Goal: Check status: Check status

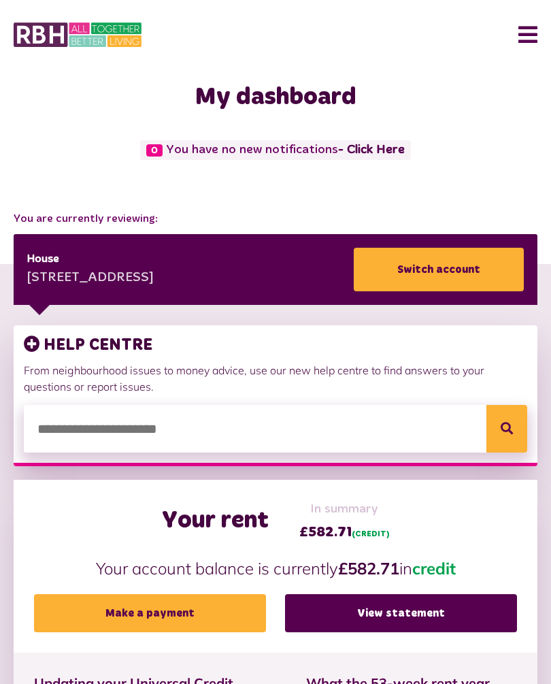
click at [535, 28] on button "Menu" at bounding box center [522, 35] width 29 height 42
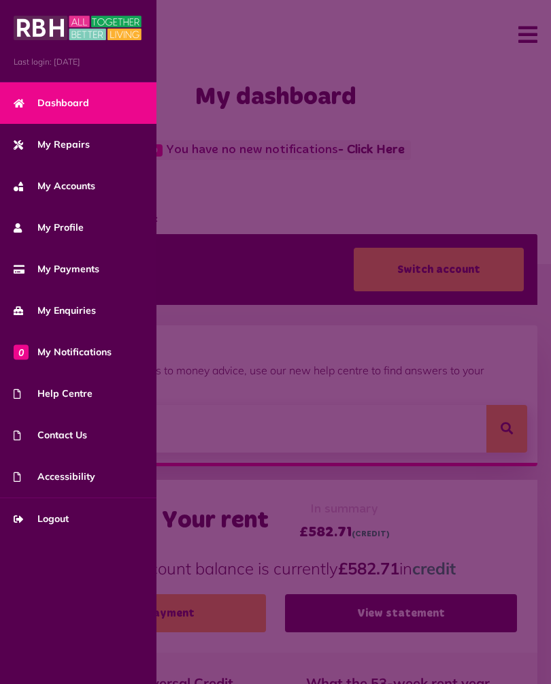
click at [67, 151] on span "My Repairs" at bounding box center [52, 144] width 76 height 14
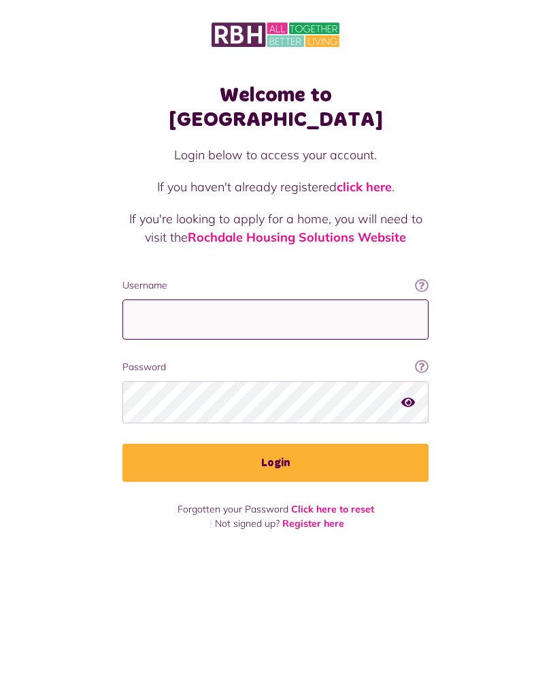
type input "**********"
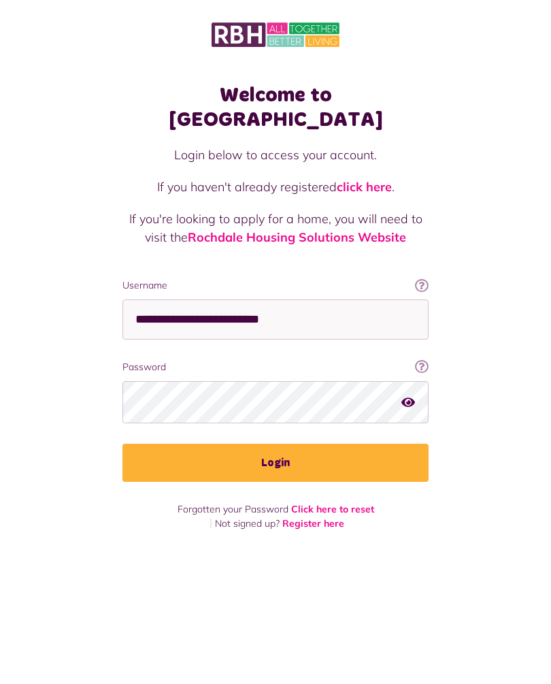
click at [276, 444] on button "Login" at bounding box center [275, 463] width 306 height 38
click at [293, 444] on button "Login" at bounding box center [275, 463] width 306 height 38
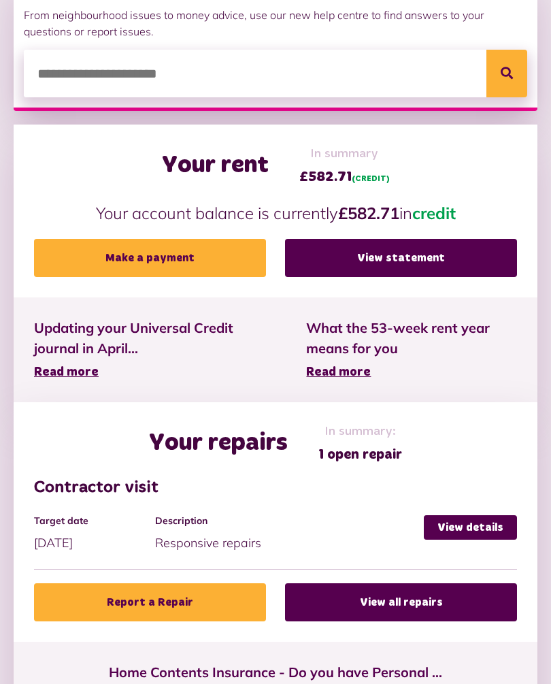
scroll to position [365, 0]
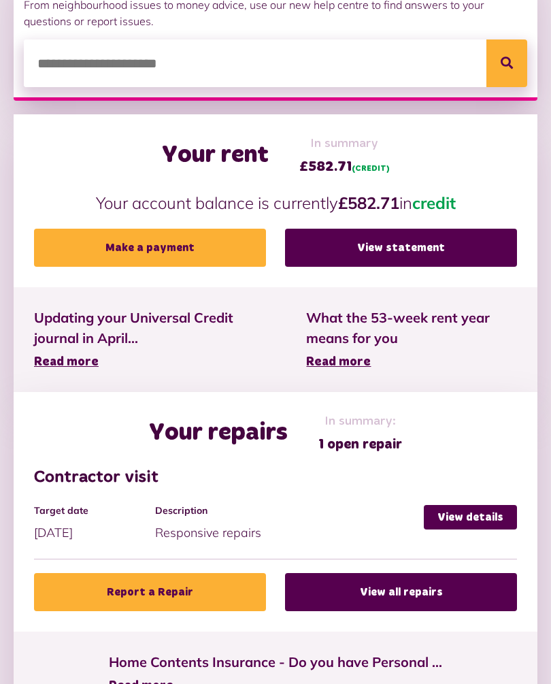
click at [468, 518] on link "View details" at bounding box center [470, 517] width 93 height 24
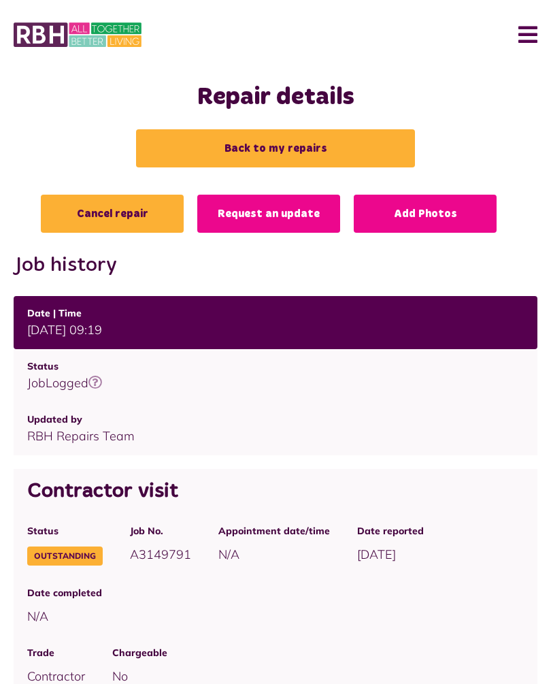
click at [525, 43] on button "Menu" at bounding box center [522, 35] width 29 height 42
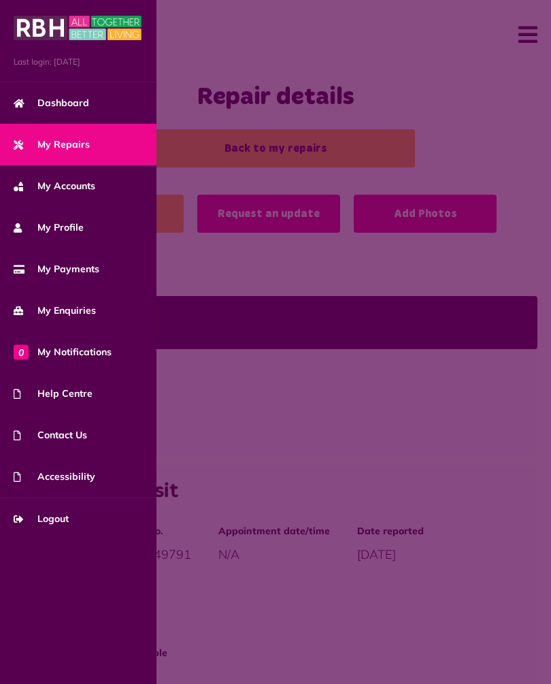
click at [55, 524] on span "Logout" at bounding box center [41, 519] width 55 height 14
